Goal: Task Accomplishment & Management: Manage account settings

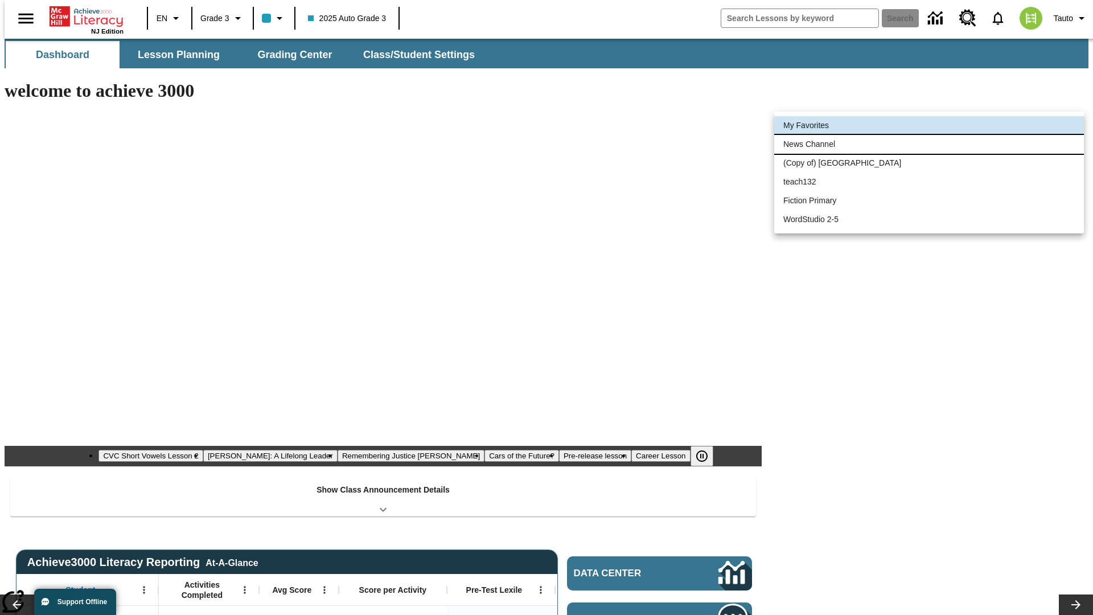
click at [929, 144] on li "News Channel" at bounding box center [929, 144] width 310 height 19
type input "120"
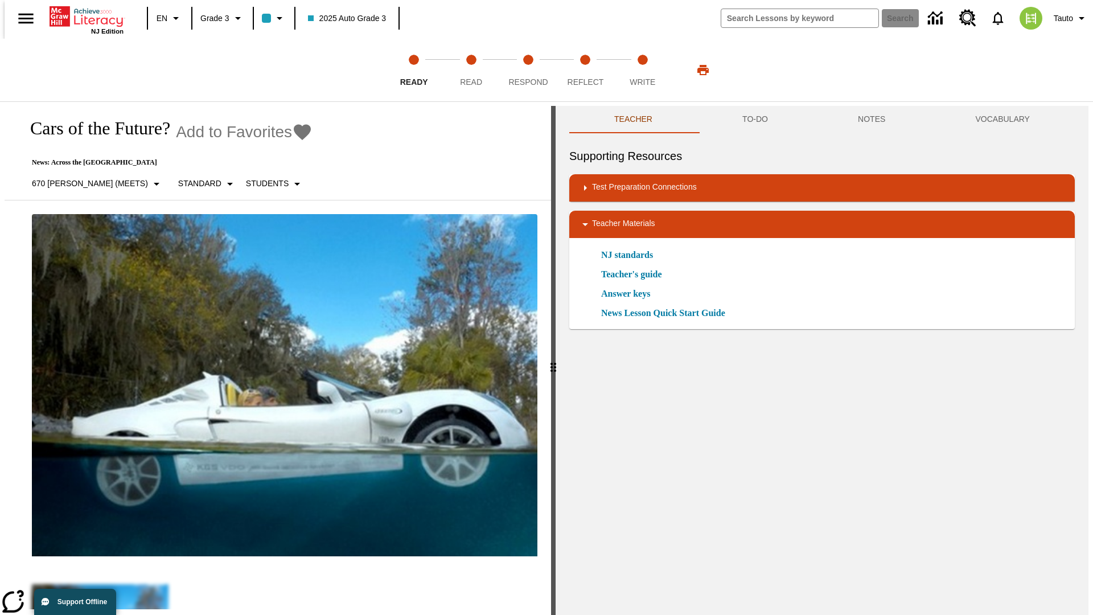
click at [294, 132] on icon "Add to Favorites - Cars of the Future?" at bounding box center [302, 132] width 17 height 16
